Goal: Communication & Community: Ask a question

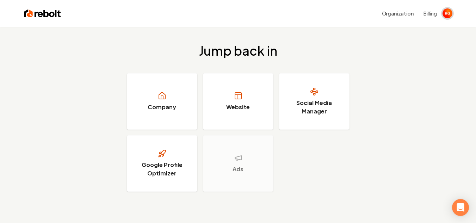
click at [448, 14] on img "Open user button" at bounding box center [447, 13] width 10 height 10
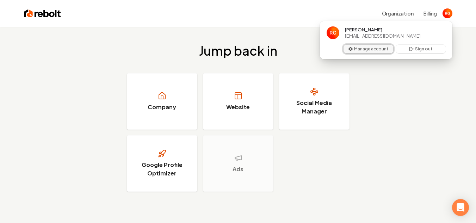
click at [376, 50] on button "Manage account" at bounding box center [368, 49] width 50 height 8
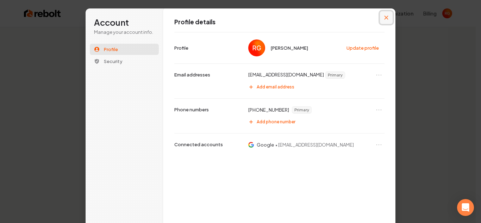
click at [384, 17] on icon "Close modal" at bounding box center [386, 17] width 4 height 4
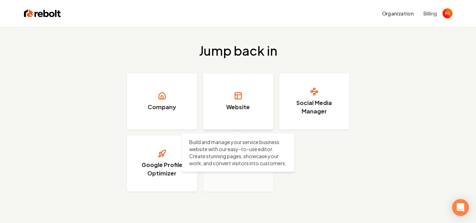
click at [226, 102] on link "Website" at bounding box center [238, 101] width 70 height 56
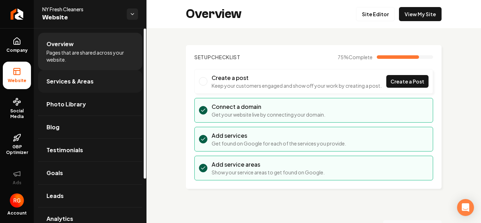
click at [81, 80] on span "Services & Areas" at bounding box center [69, 81] width 47 height 8
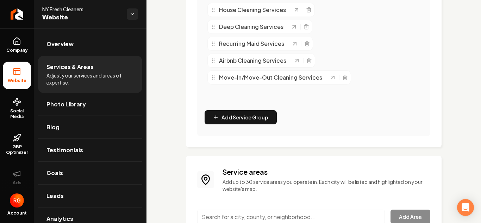
scroll to position [211, 0]
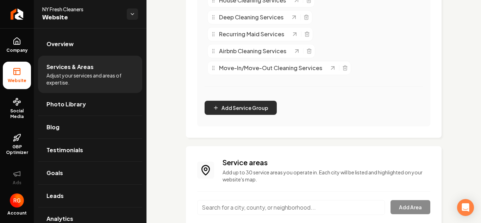
click at [230, 114] on button "Add Service Group" at bounding box center [241, 108] width 72 height 14
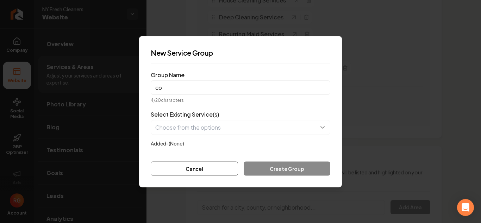
type input "c"
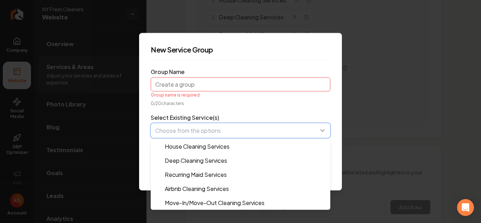
click at [194, 131] on button "button" at bounding box center [241, 130] width 180 height 15
click at [239, 100] on form "Group Name Group name is required 0 / 20 characters Select Existing Service(s) …" at bounding box center [241, 122] width 180 height 113
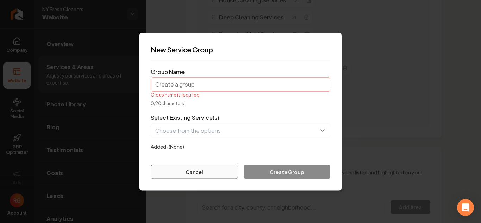
click at [195, 171] on button "Cancel" at bounding box center [194, 171] width 87 height 14
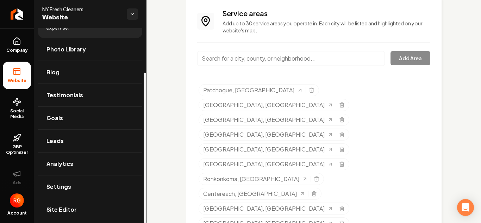
scroll to position [57, 0]
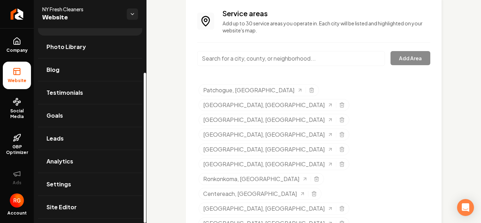
drag, startPoint x: 144, startPoint y: 74, endPoint x: 128, endPoint y: 127, distance: 54.9
click at [144, 127] on div at bounding box center [145, 148] width 2 height 150
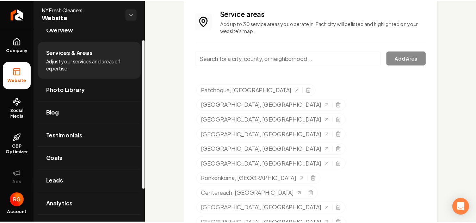
scroll to position [0, 0]
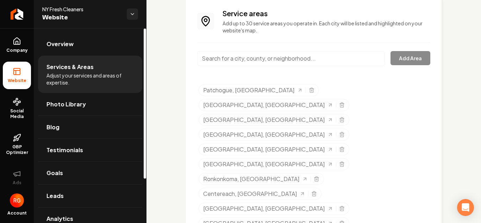
drag, startPoint x: 145, startPoint y: 83, endPoint x: 151, endPoint y: 6, distance: 77.3
click at [146, 29] on div at bounding box center [145, 104] width 2 height 150
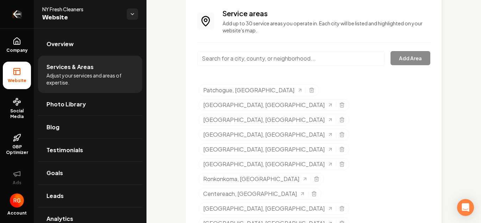
click at [18, 18] on icon "Return to dashboard" at bounding box center [16, 13] width 11 height 11
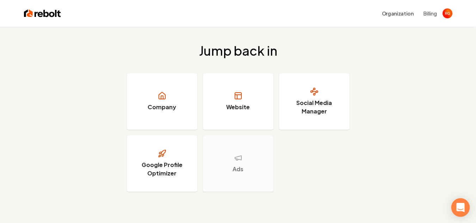
click at [457, 203] on div "Open Intercom Messenger" at bounding box center [460, 207] width 19 height 19
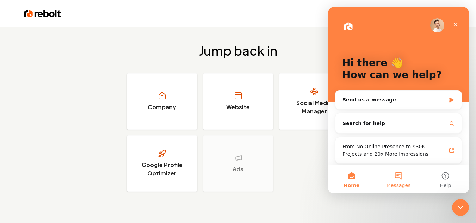
click at [393, 183] on span "Messages" at bounding box center [398, 185] width 24 height 5
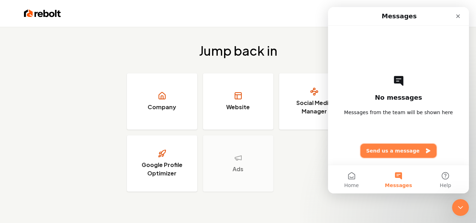
click at [389, 150] on button "Send us a message" at bounding box center [398, 151] width 76 height 14
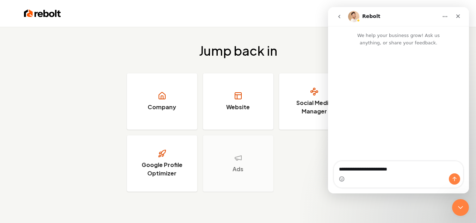
click at [368, 169] on textarea "**********" at bounding box center [398, 167] width 129 height 12
click at [418, 168] on textarea "**********" at bounding box center [398, 167] width 129 height 12
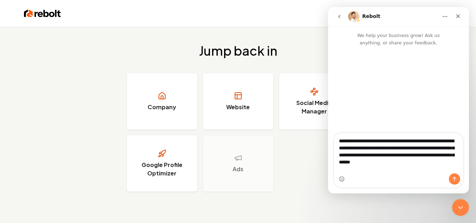
click at [413, 166] on textarea "**********" at bounding box center [398, 149] width 129 height 33
type textarea "**********"
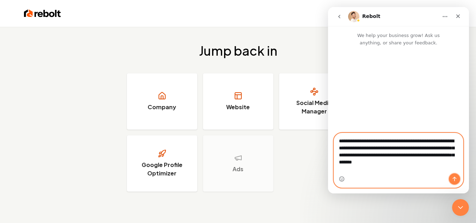
click at [455, 176] on icon "Send a message…" at bounding box center [454, 179] width 6 height 6
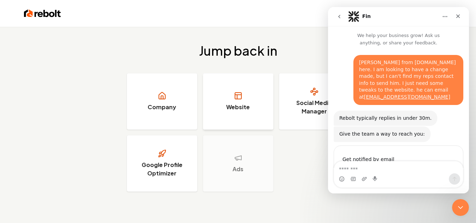
scroll to position [31, 0]
